Goal: Information Seeking & Learning: Learn about a topic

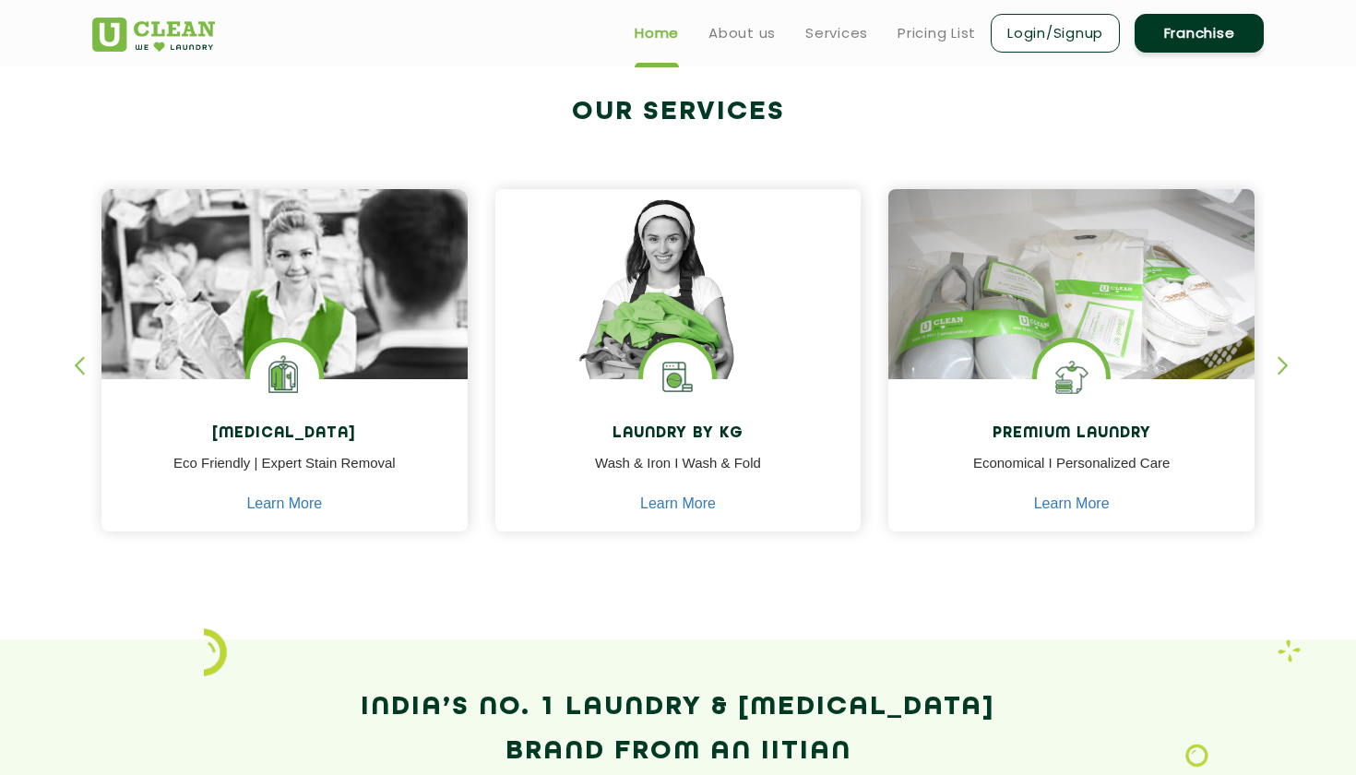
scroll to position [672, 0]
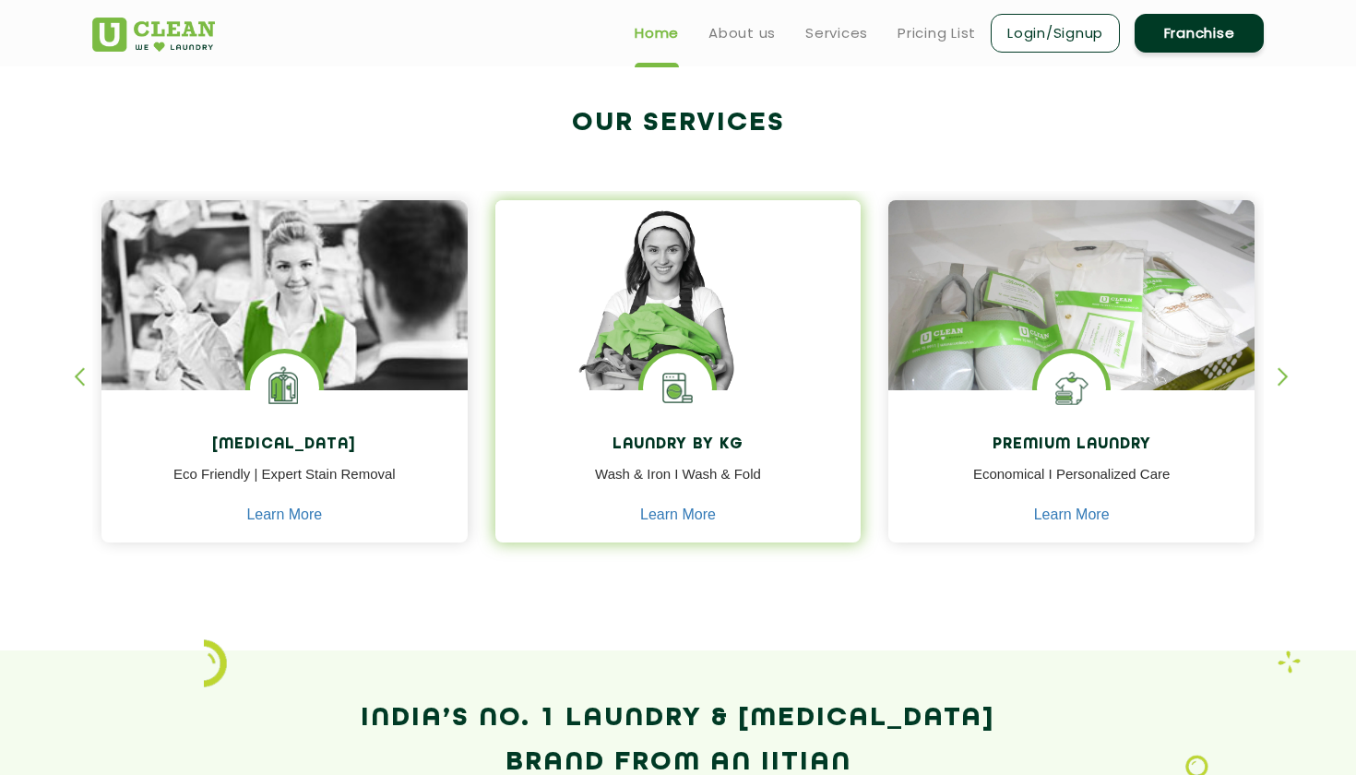
click at [683, 469] on p "Wash & Iron I Wash & Fold" at bounding box center [678, 485] width 338 height 42
click at [678, 517] on link "Learn More" at bounding box center [678, 514] width 76 height 17
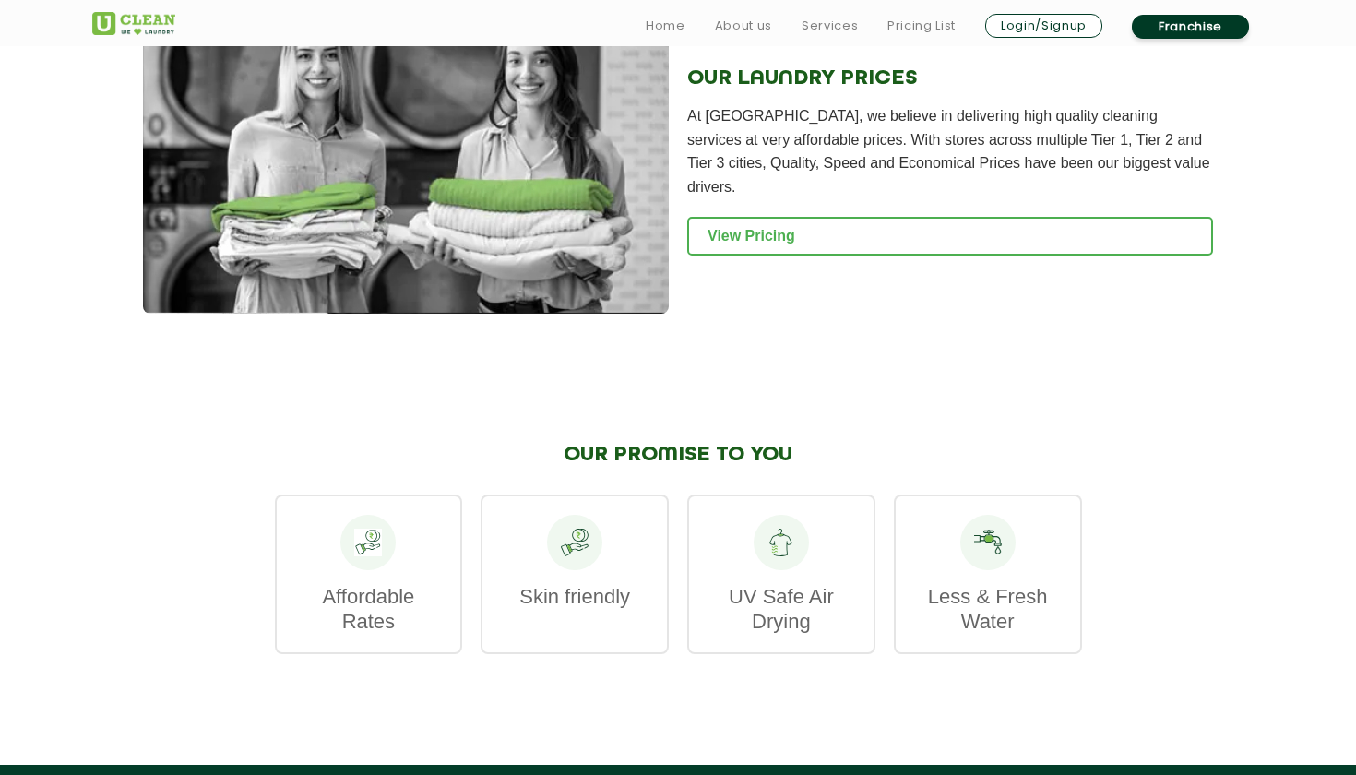
scroll to position [2540, 0]
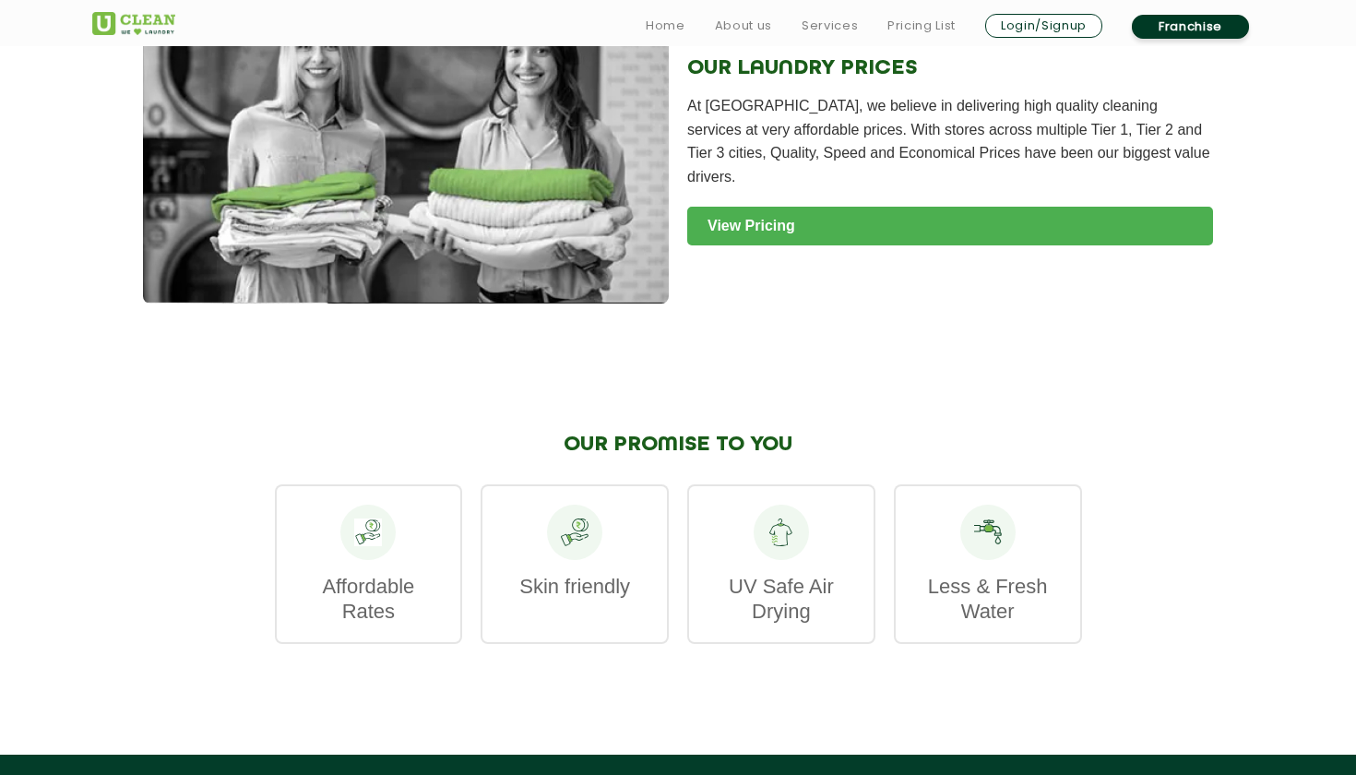
click at [801, 208] on link "View Pricing" at bounding box center [950, 226] width 526 height 39
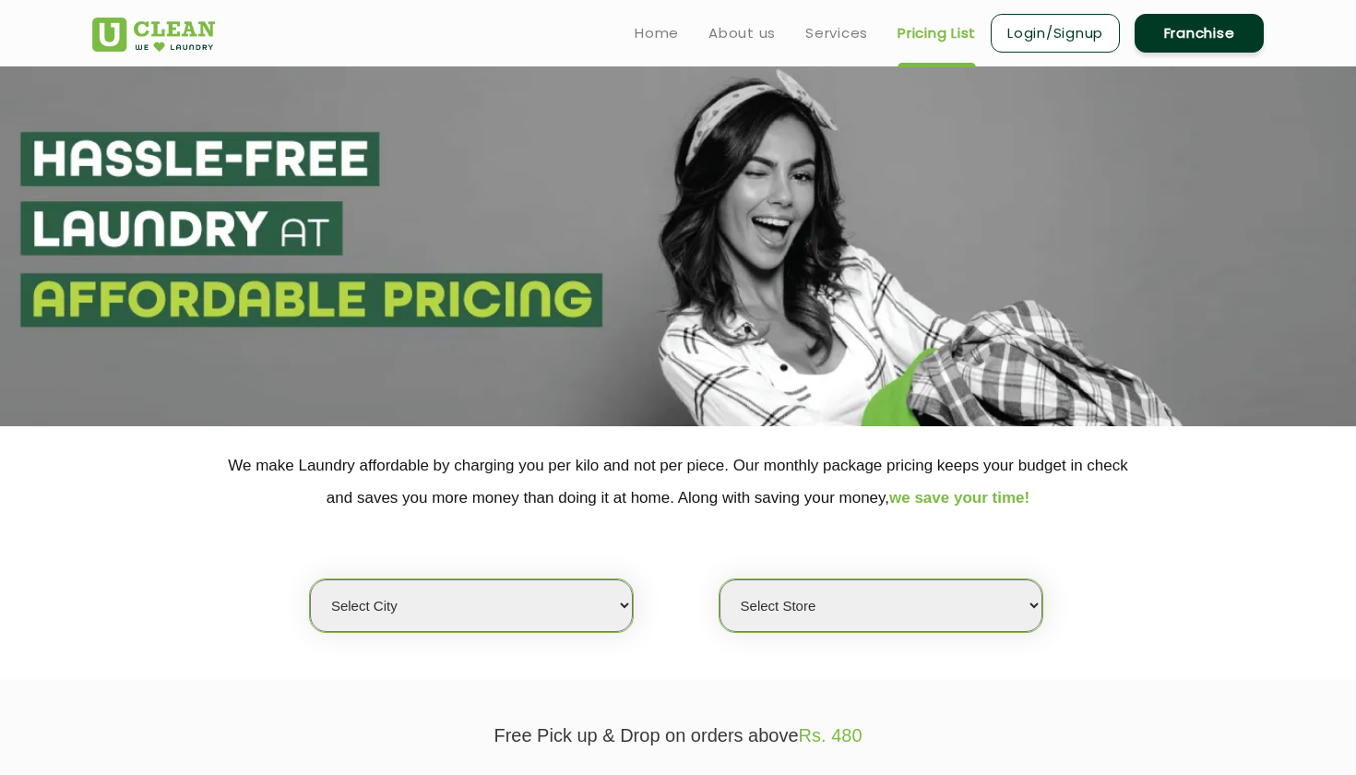
select select "14"
select select "279"
click at [1240, 565] on div "Select city Aalo Abu Dhabi Agartala Agra Ahmedabad Akola Aligarh Alwar - UClean…" at bounding box center [677, 573] width 1199 height 119
click at [1198, 559] on div "Select city Aalo Abu Dhabi Agartala Agra Ahmedabad Akola Aligarh Alwar - UClean…" at bounding box center [677, 573] width 1199 height 119
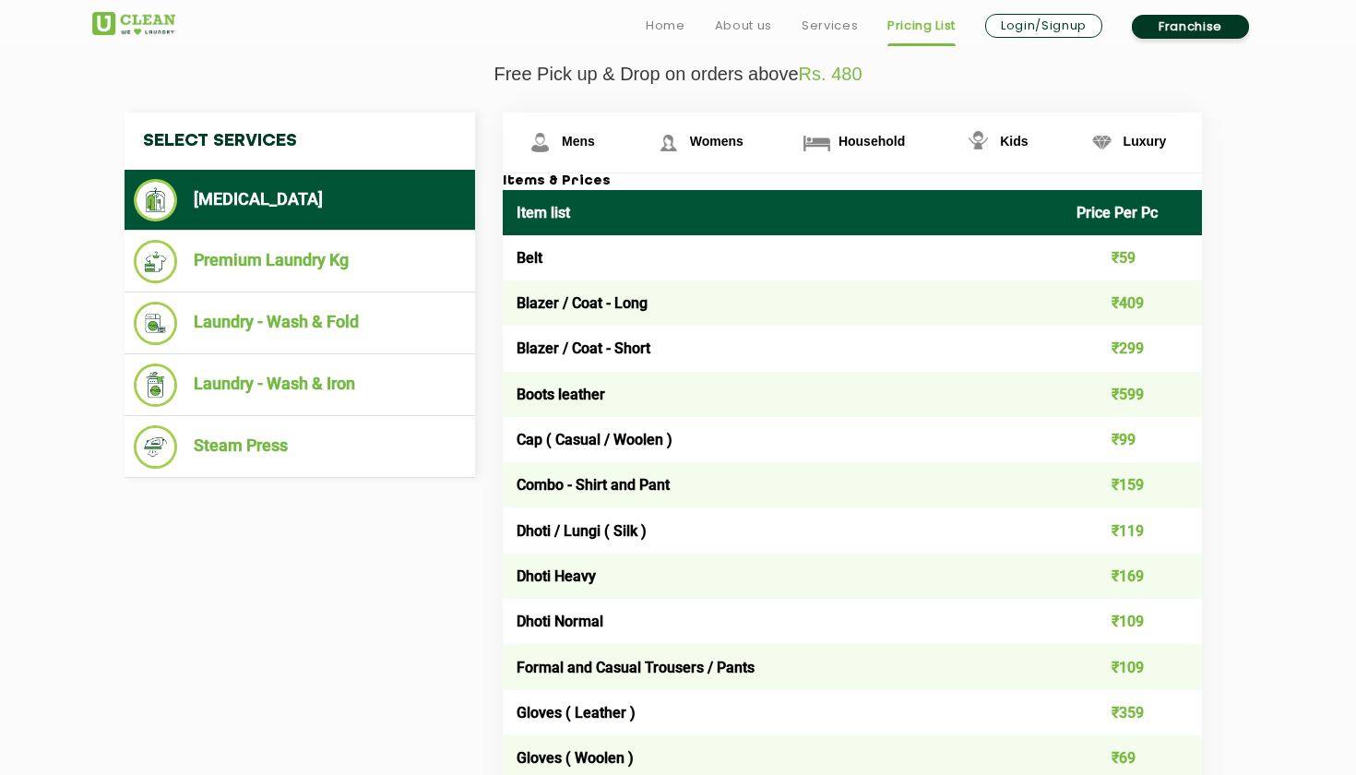
scroll to position [672, 0]
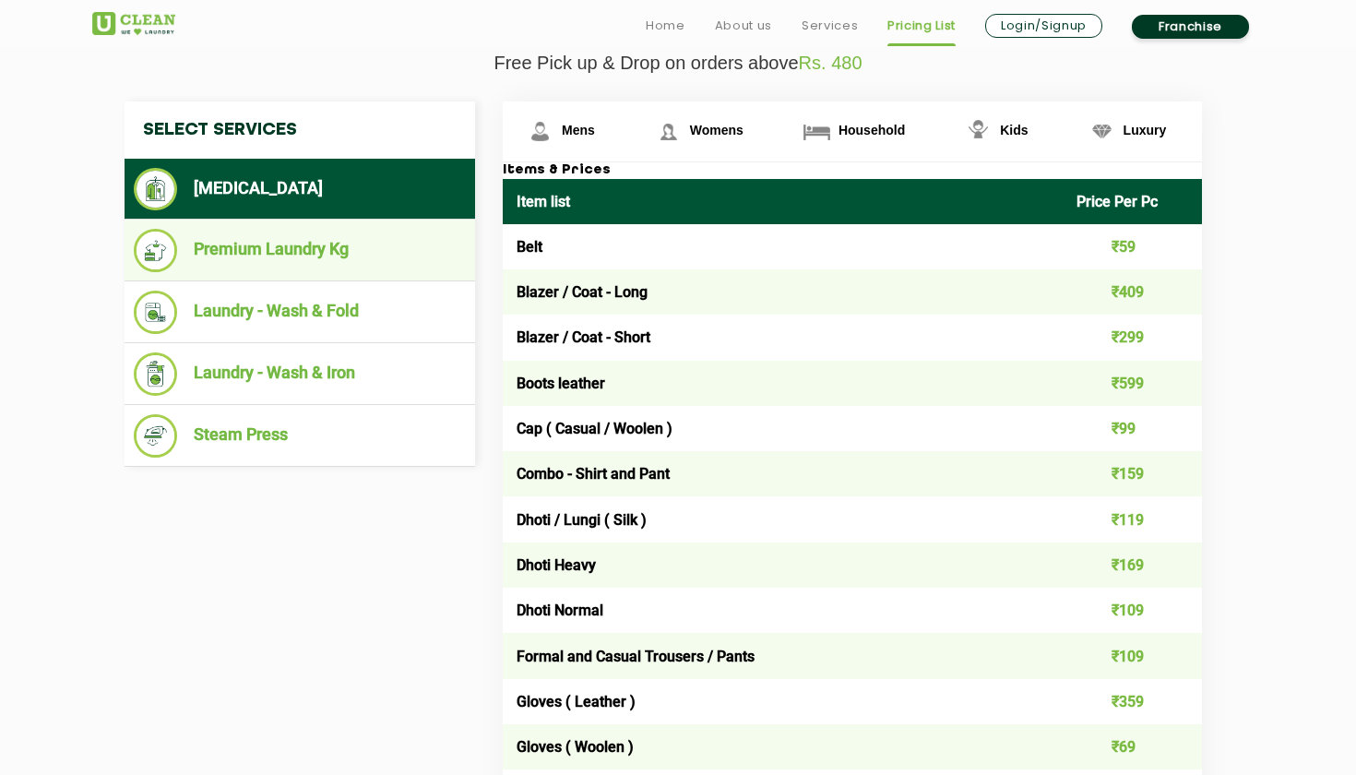
click at [409, 242] on li "Premium Laundry Kg" at bounding box center [300, 250] width 332 height 43
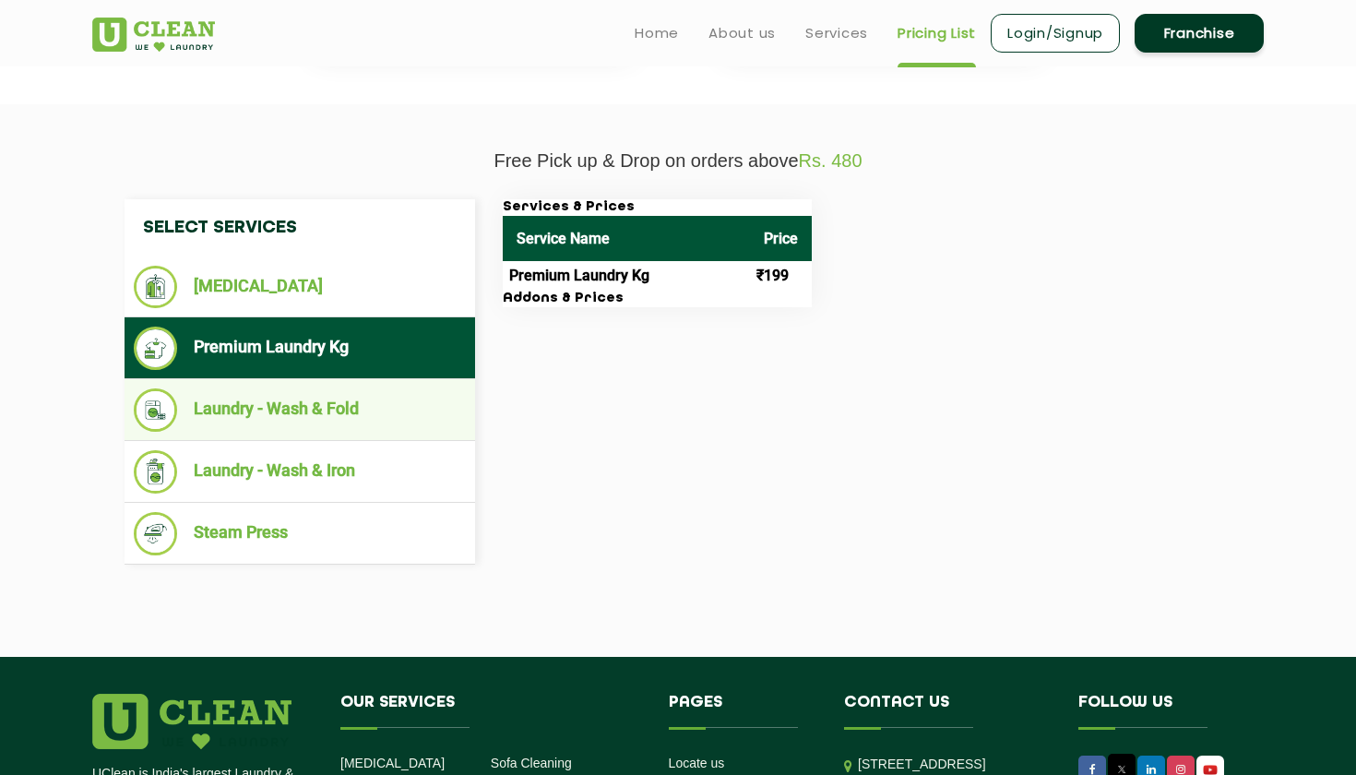
scroll to position [545, 0]
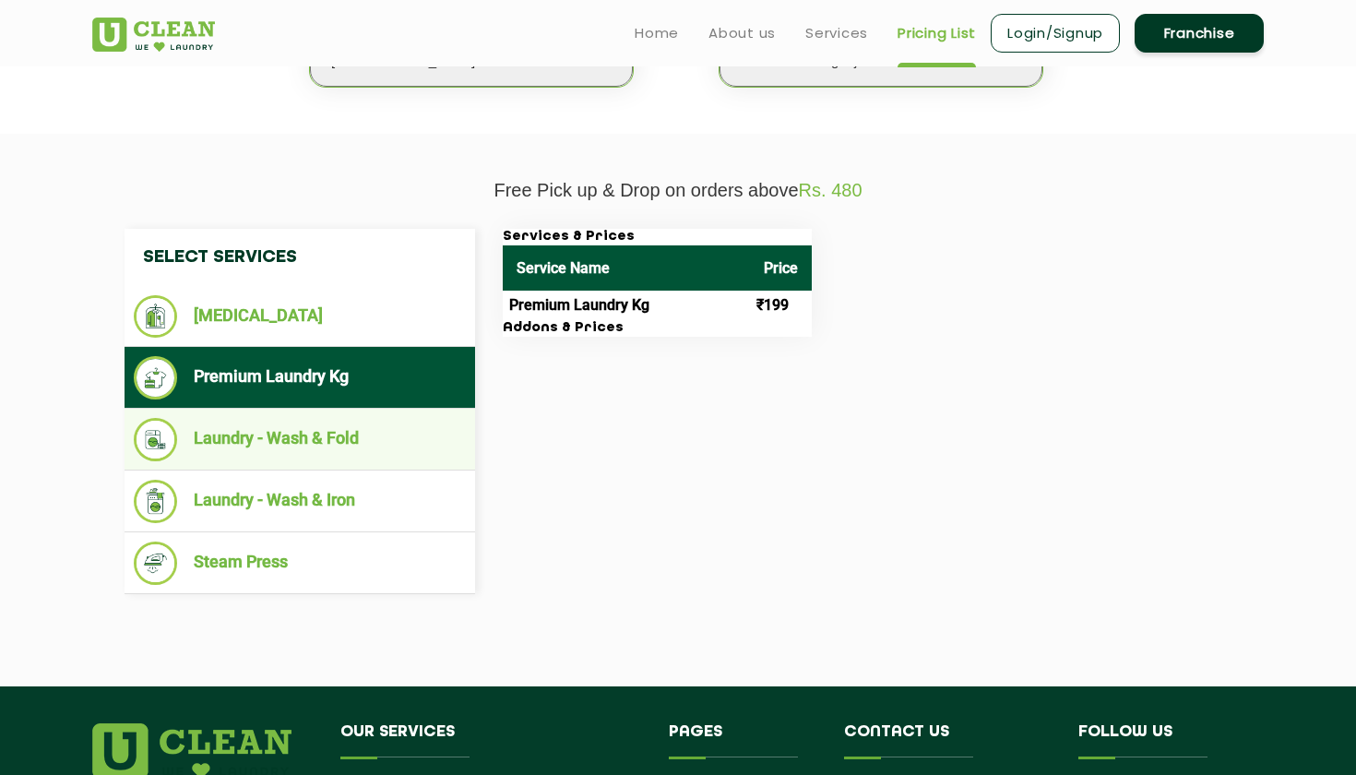
click at [291, 420] on li "Laundry - Wash & Fold" at bounding box center [300, 439] width 332 height 43
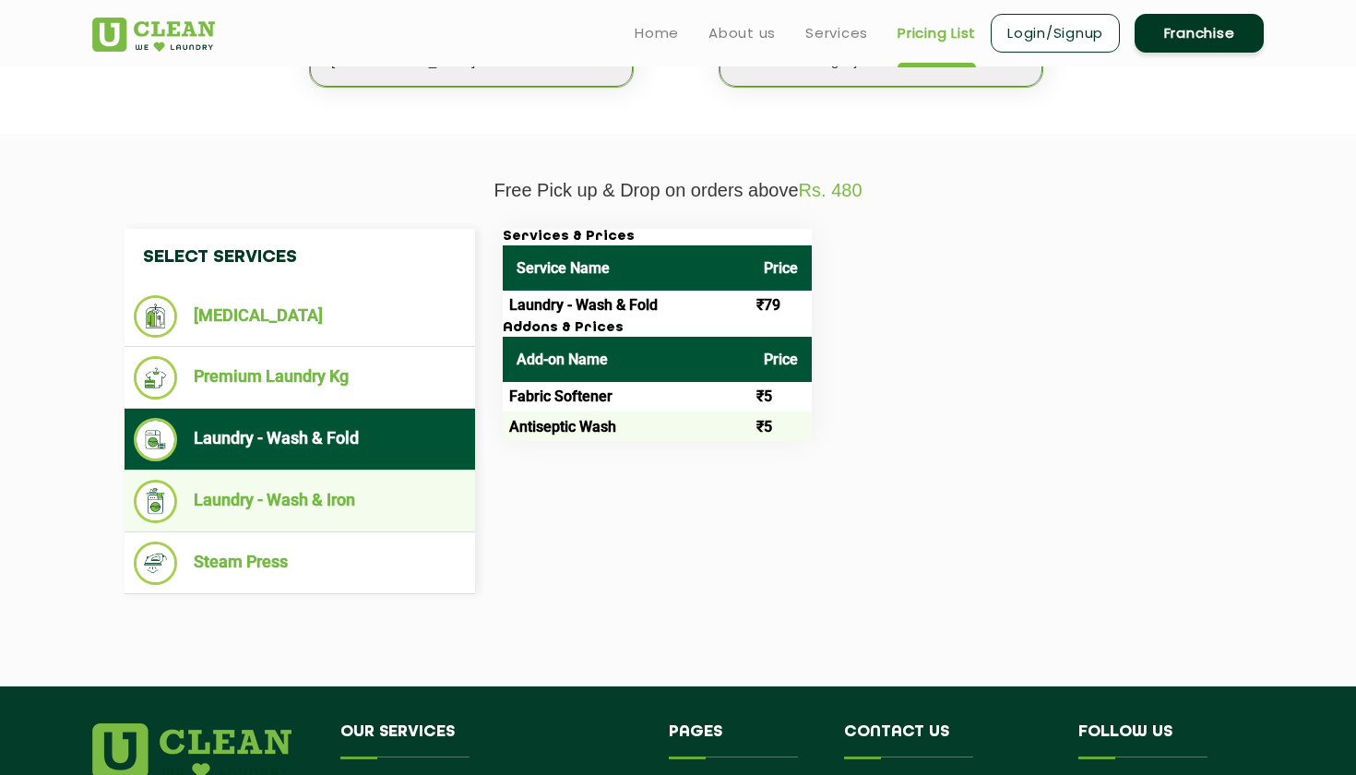
click at [316, 491] on li "Laundry - Wash & Iron" at bounding box center [300, 501] width 332 height 43
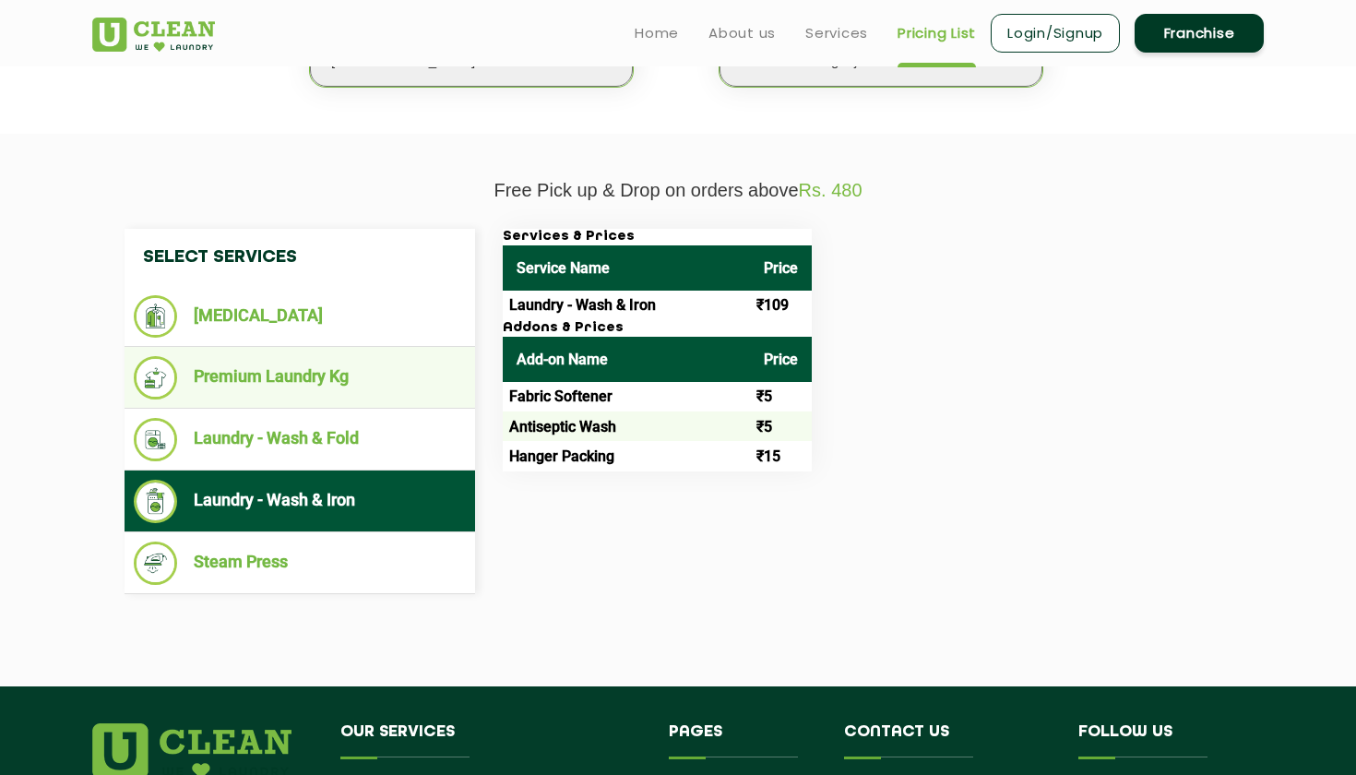
click at [331, 365] on li "Premium Laundry Kg" at bounding box center [300, 377] width 332 height 43
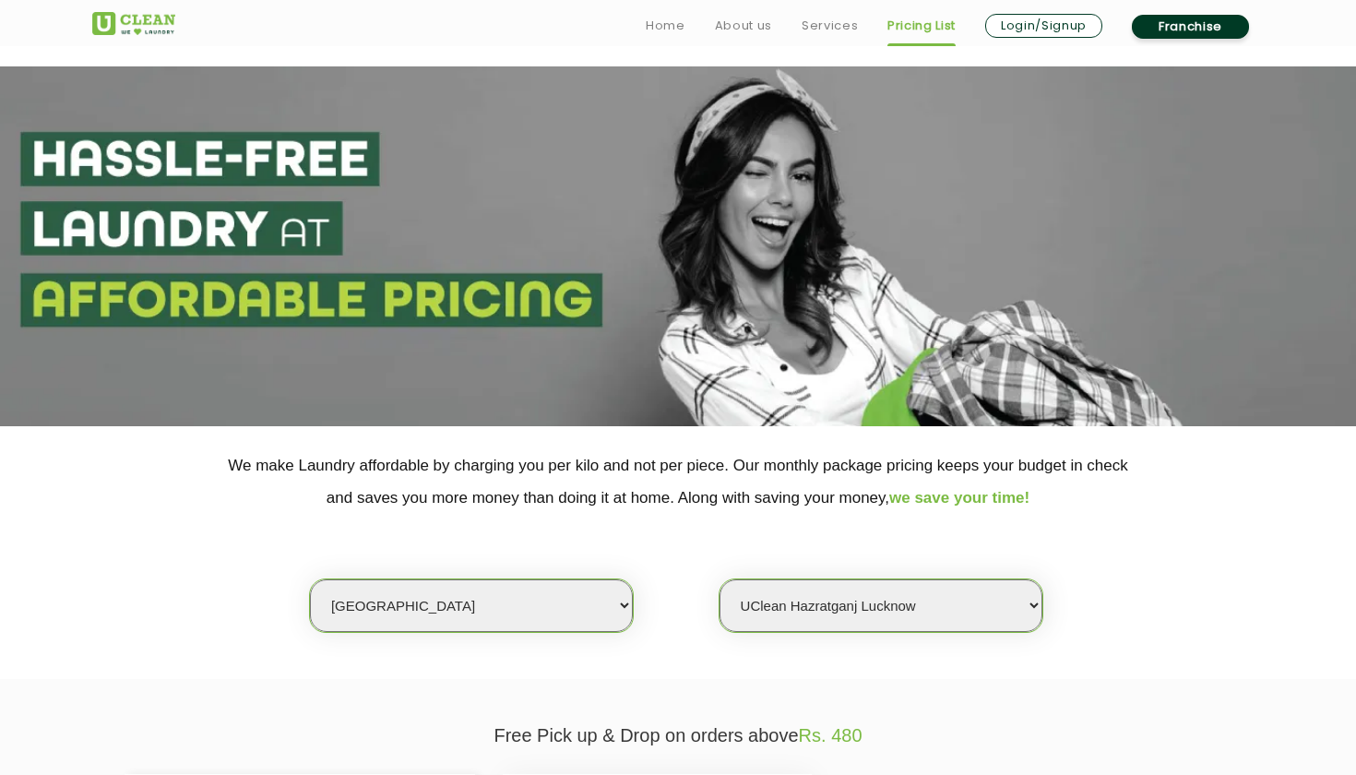
scroll to position [0, 0]
